Goal: Information Seeking & Learning: Learn about a topic

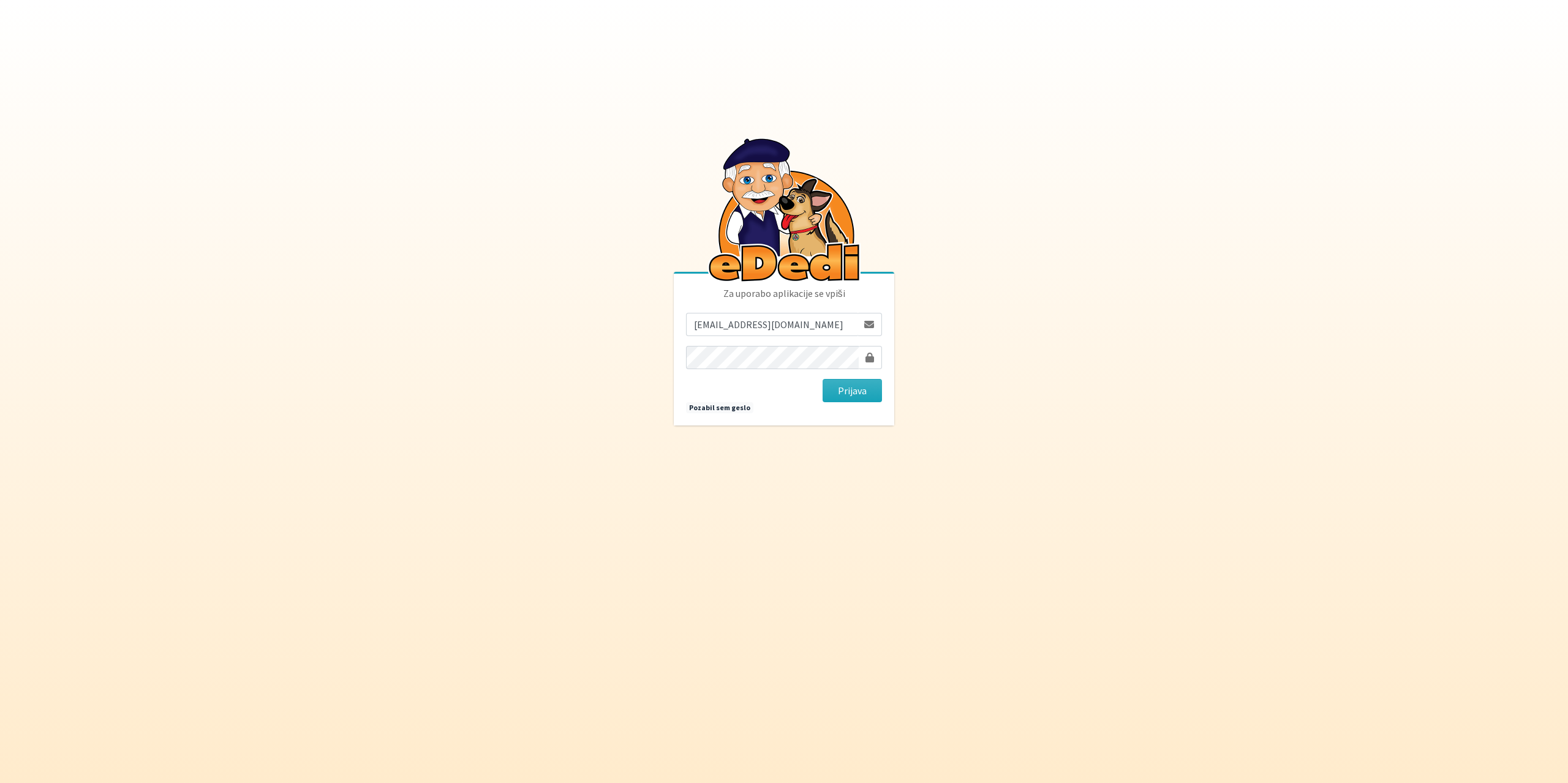
type input "gringo.grecs@gmail.com"
click at [823, 379] on button "Prijava" at bounding box center [852, 391] width 59 height 23
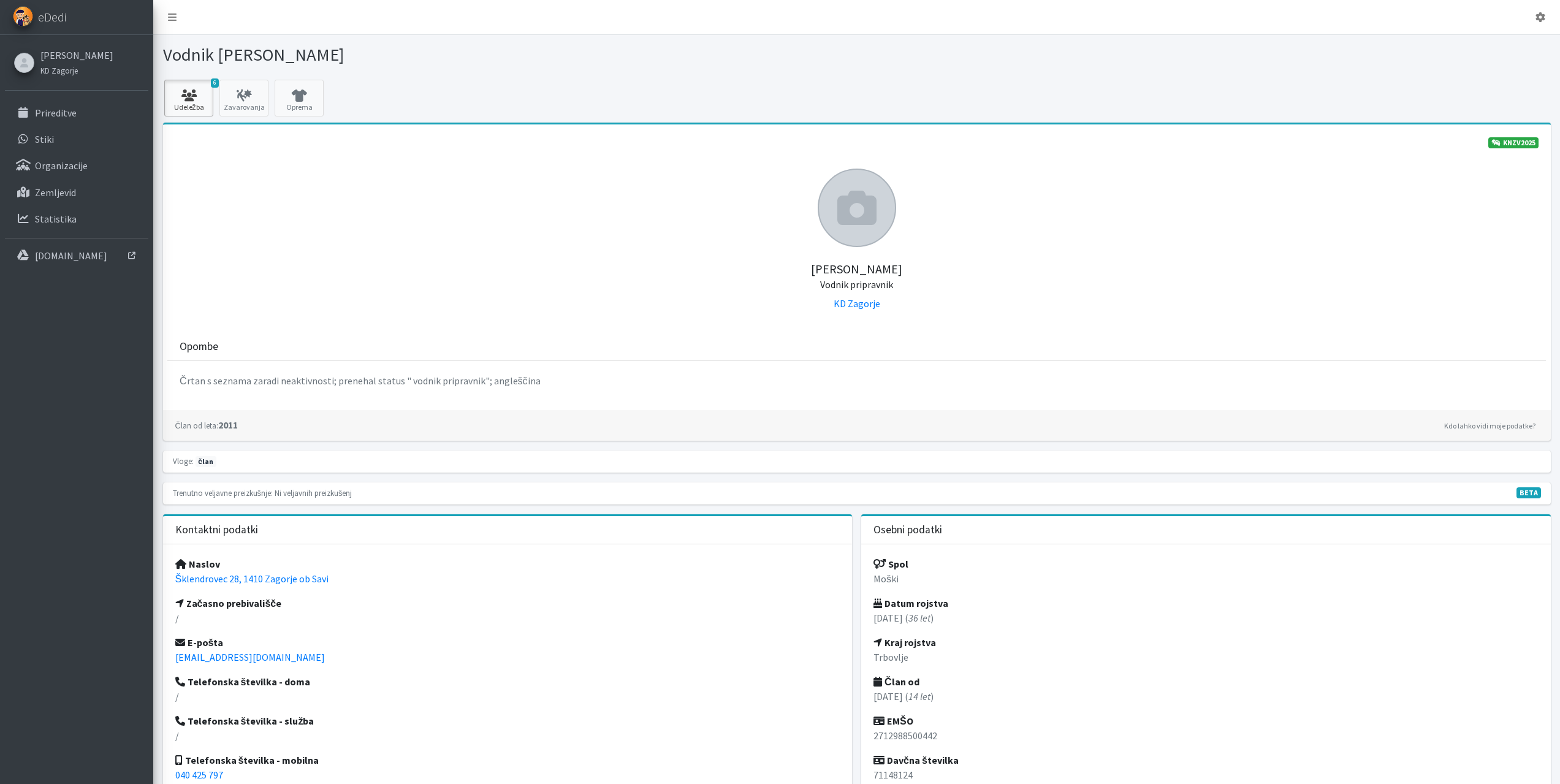
click at [165, 93] on link "6 Udeležba" at bounding box center [189, 98] width 49 height 37
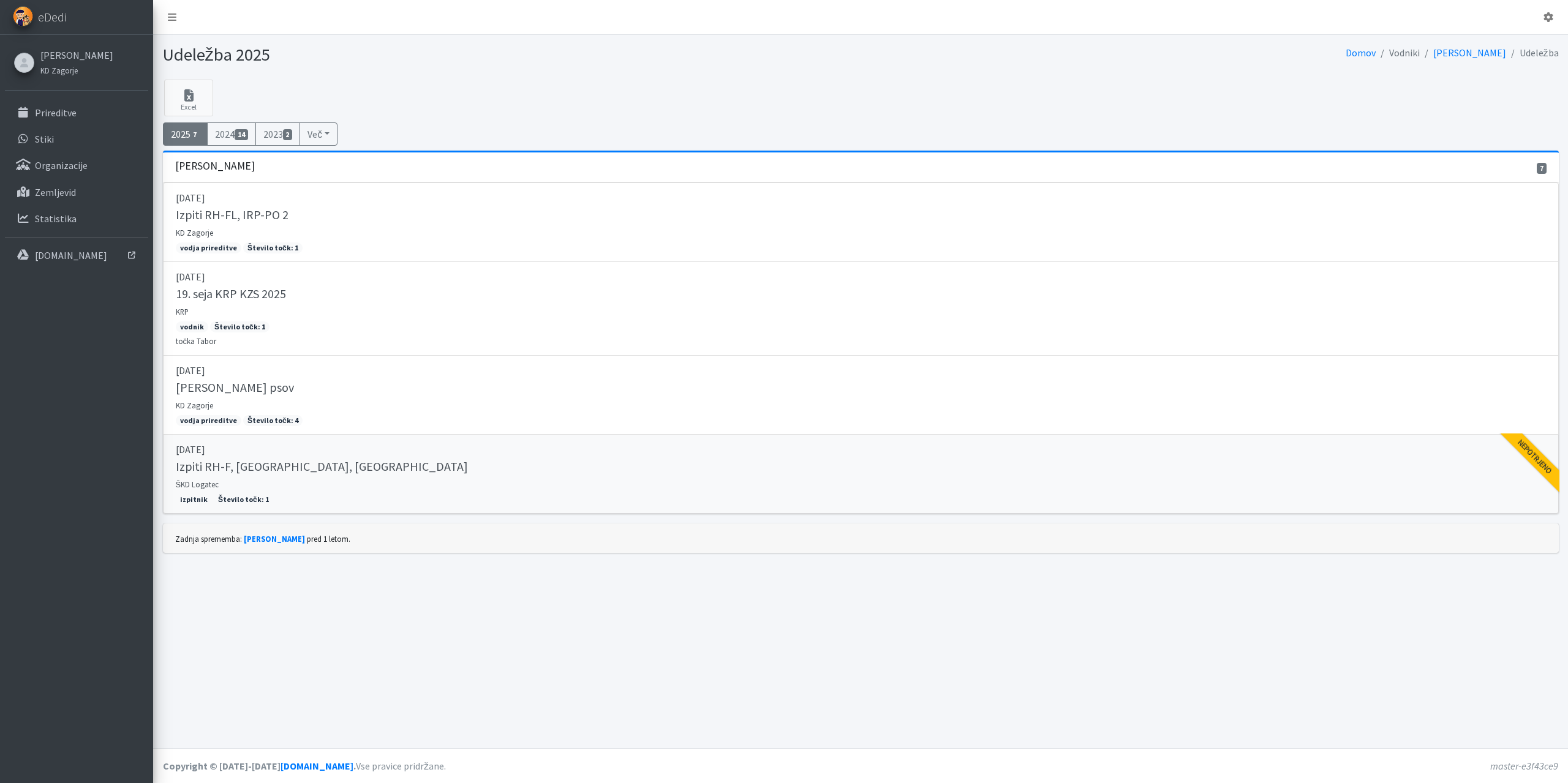
click at [356, 472] on div "Izpiti RH-F, [GEOGRAPHIC_DATA], [GEOGRAPHIC_DATA]" at bounding box center [860, 468] width 1370 height 17
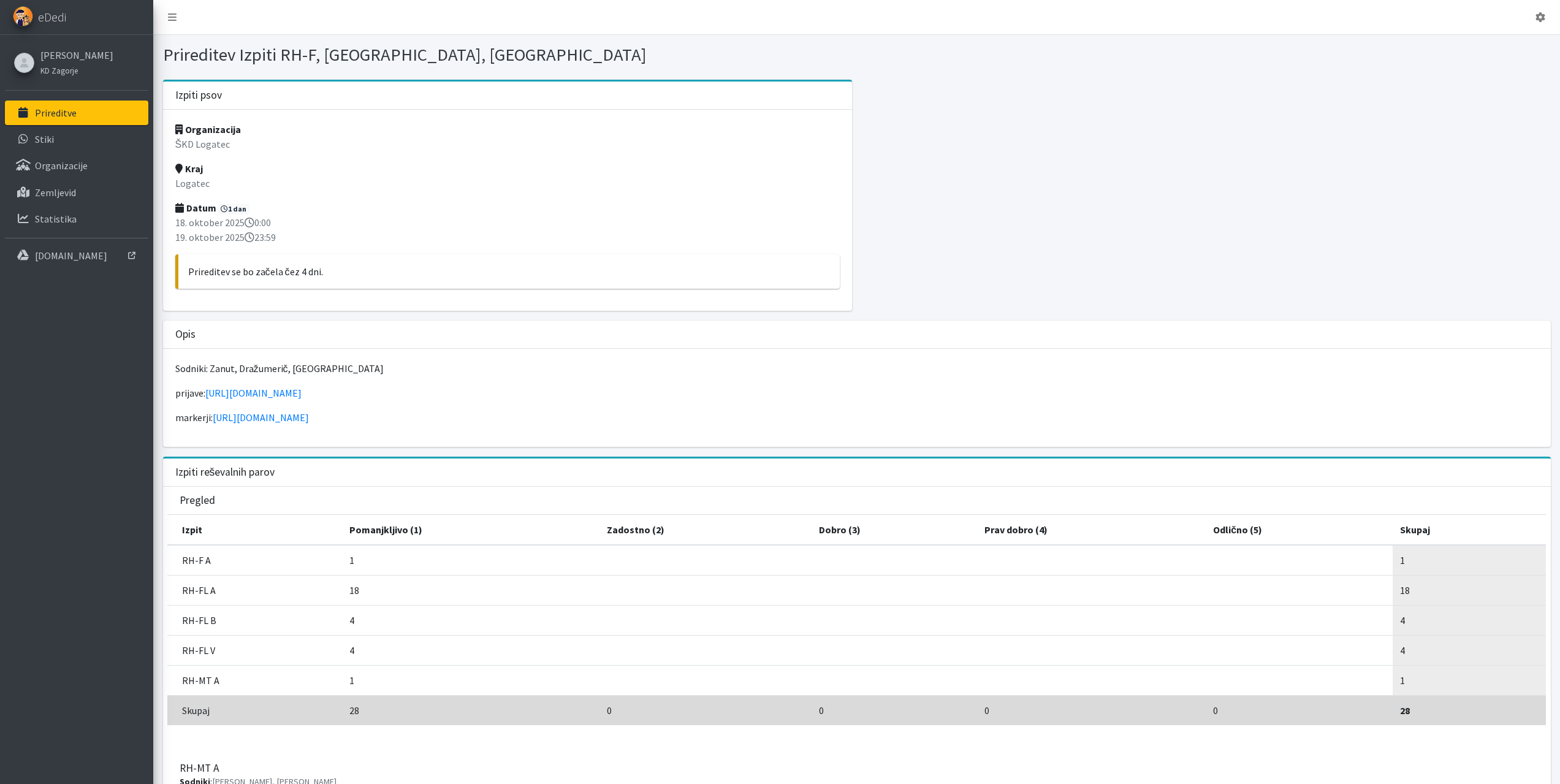
click at [70, 113] on p "Prireditve" at bounding box center [56, 113] width 42 height 12
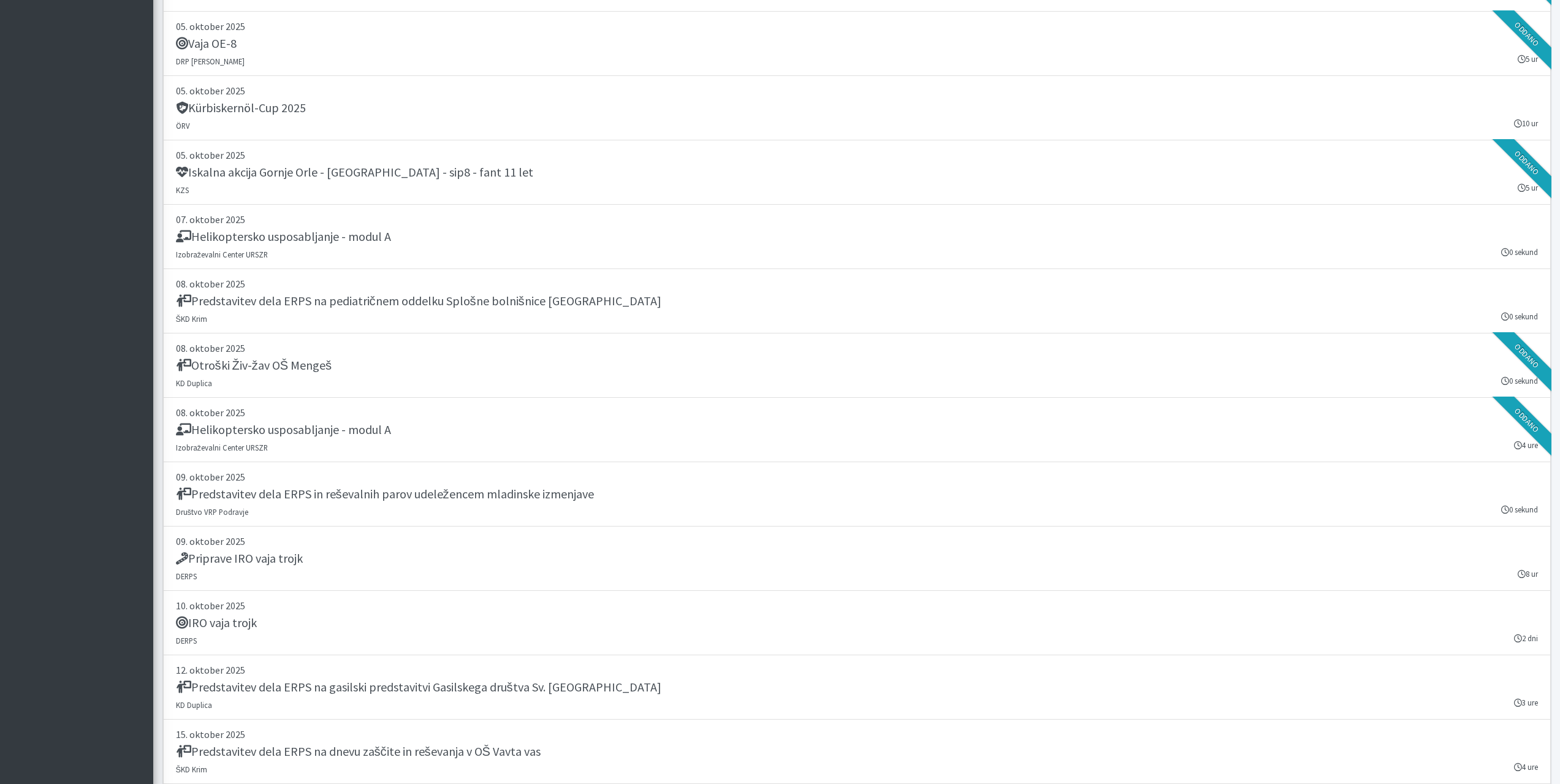
scroll to position [2636, 0]
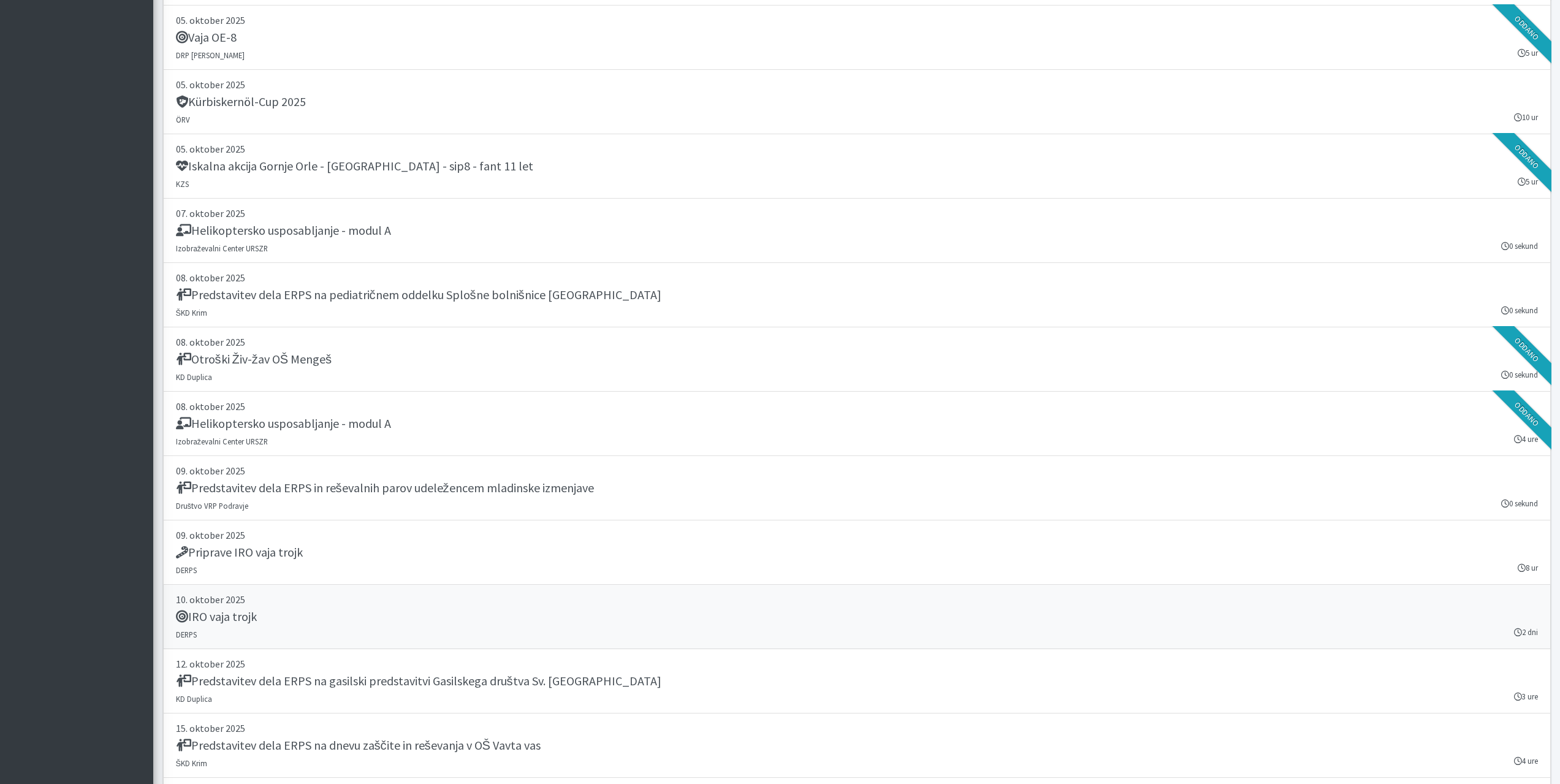
click at [310, 613] on div "IRO vaja trojk" at bounding box center [857, 618] width 1362 height 17
